Goal: Task Accomplishment & Management: Use online tool/utility

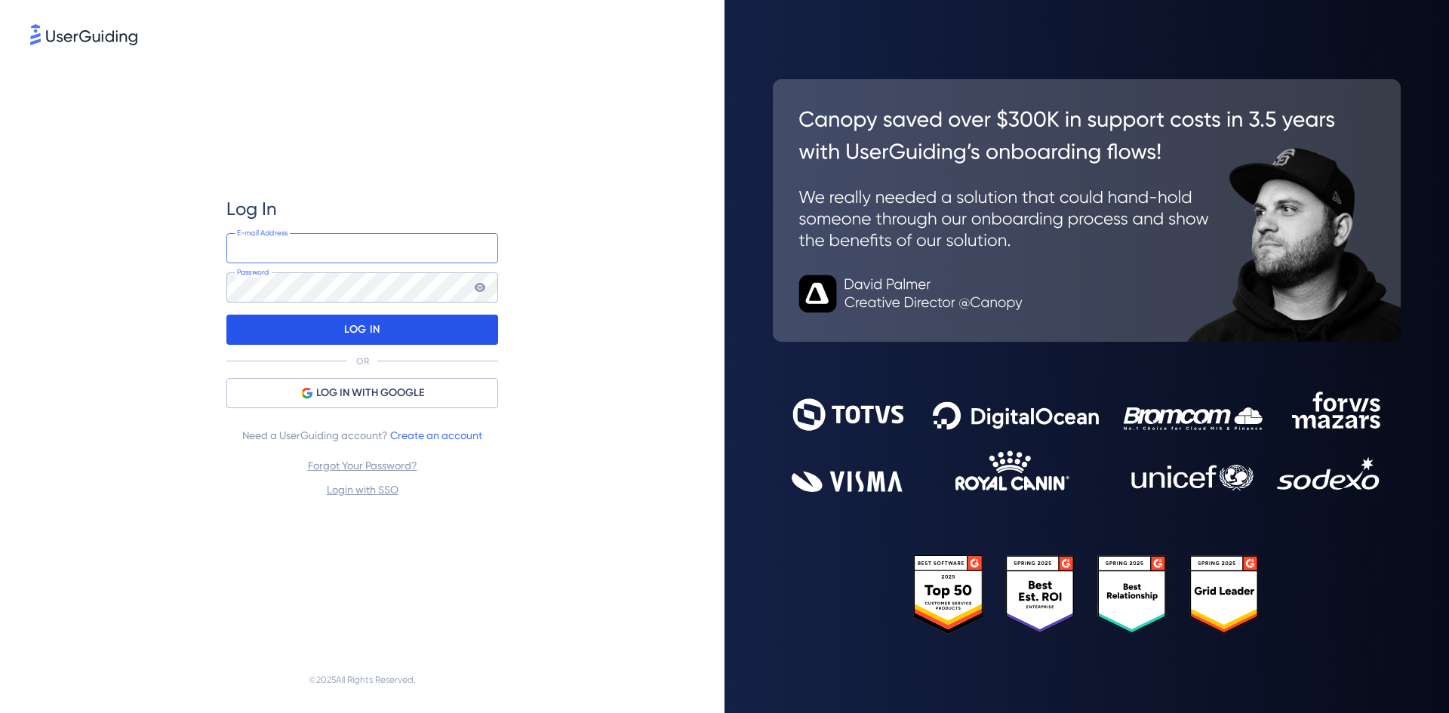
type input "[PERSON_NAME][EMAIL_ADDRESS][DOMAIN_NAME]"
click at [413, 327] on div "LOG IN" at bounding box center [362, 330] width 272 height 30
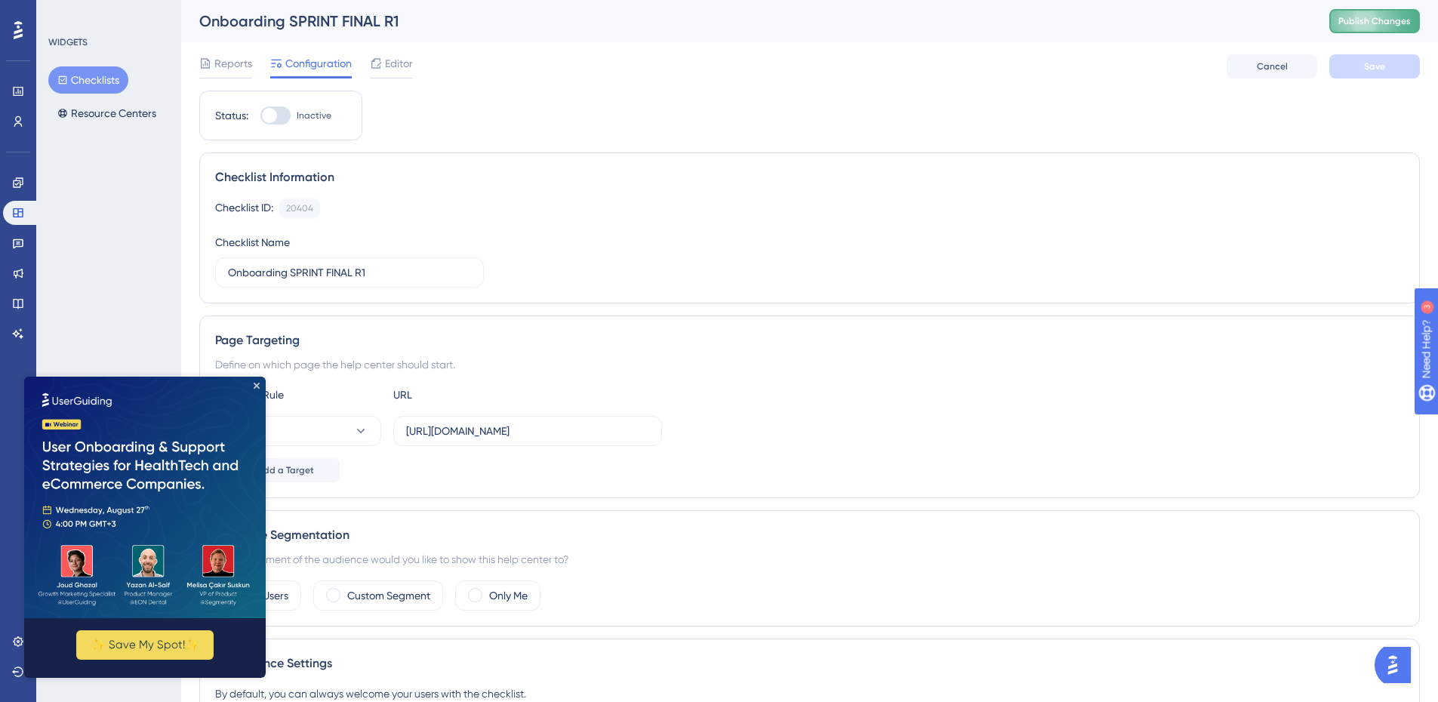
click at [1375, 18] on span "Publish Changes" at bounding box center [1374, 21] width 72 height 12
click at [254, 383] on icon "Close Preview" at bounding box center [257, 386] width 6 height 6
